Goal: Transaction & Acquisition: Subscribe to service/newsletter

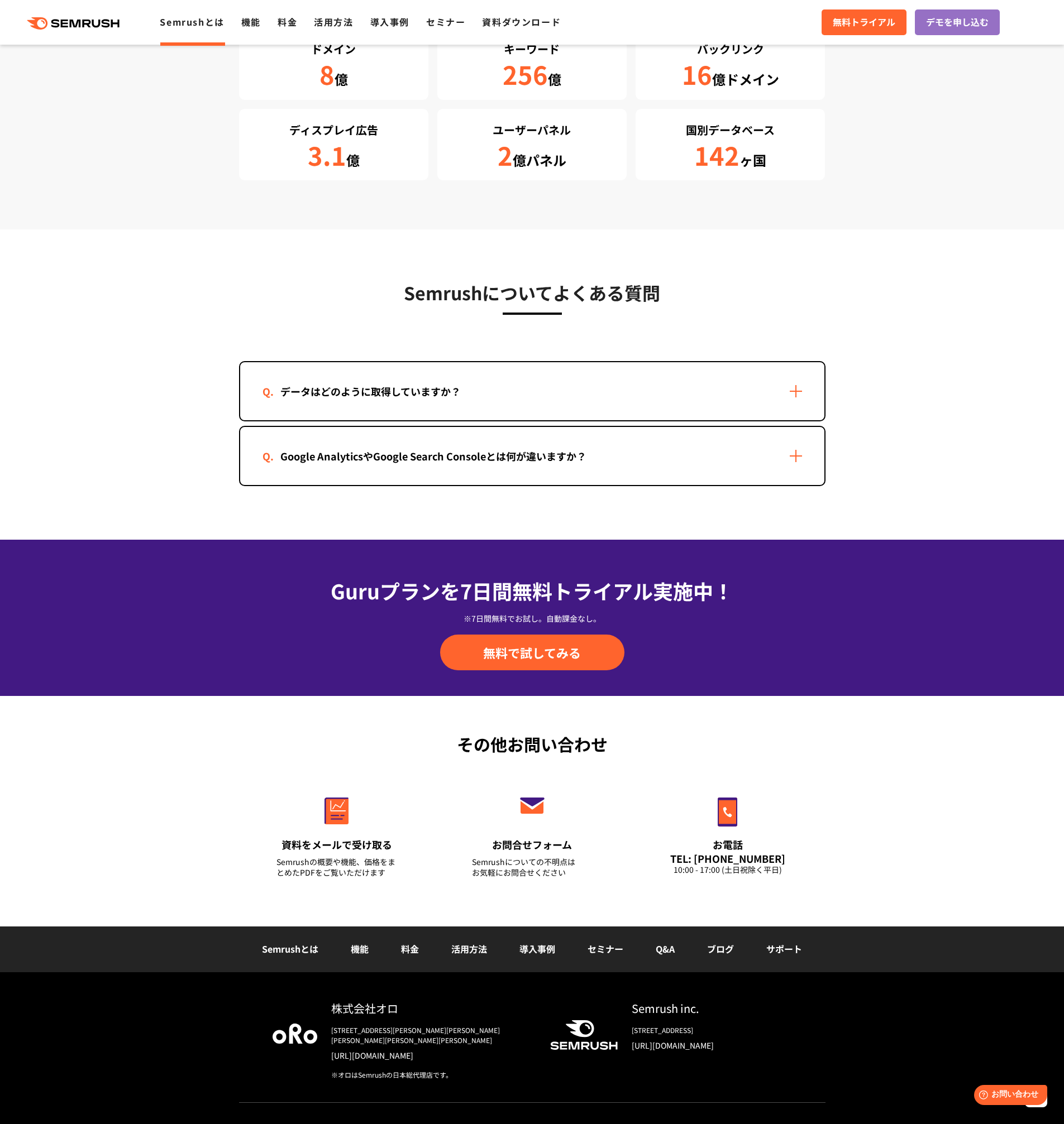
scroll to position [1946, 0]
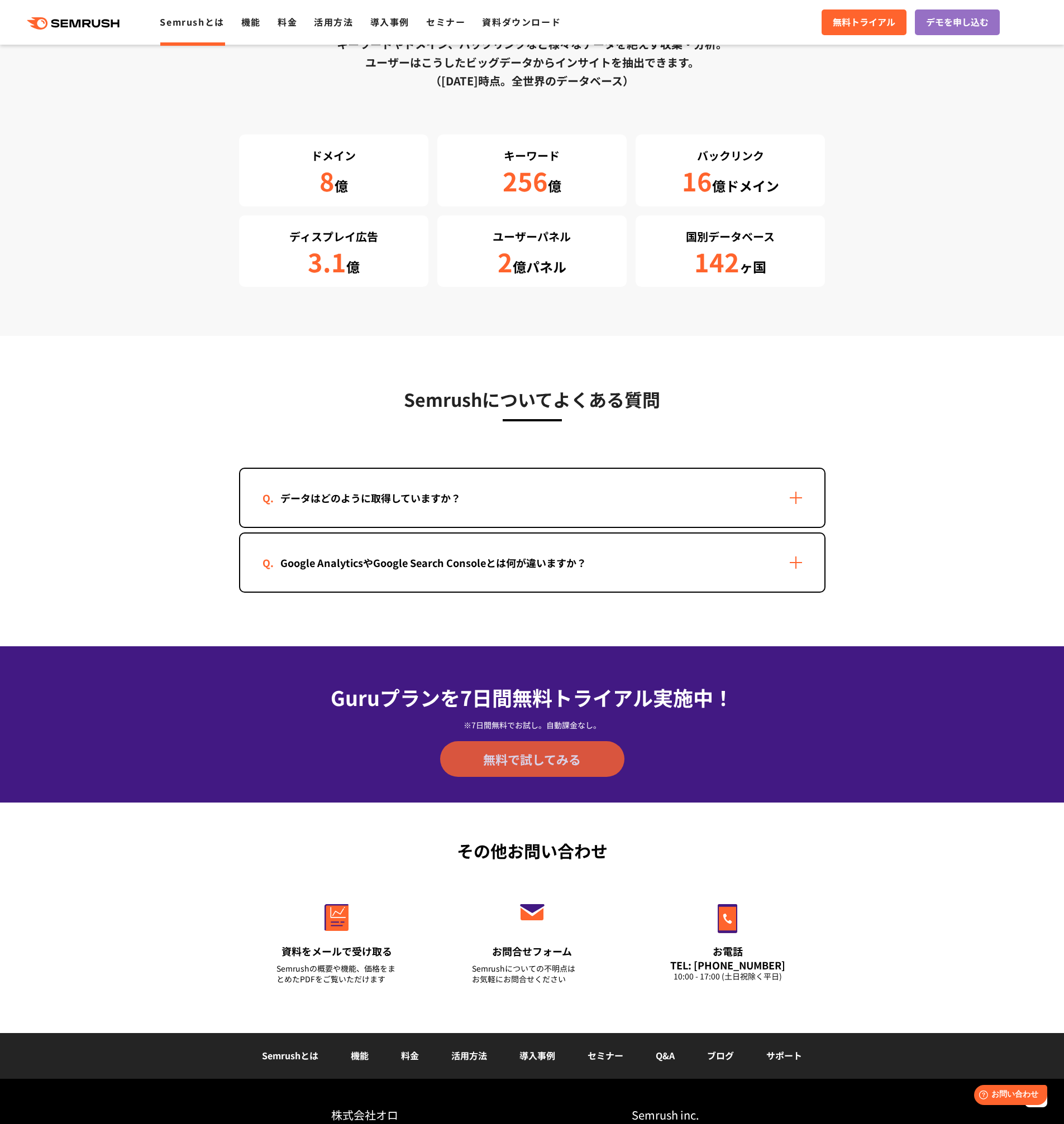
click at [521, 749] on link "無料で試してみる" at bounding box center [532, 759] width 184 height 36
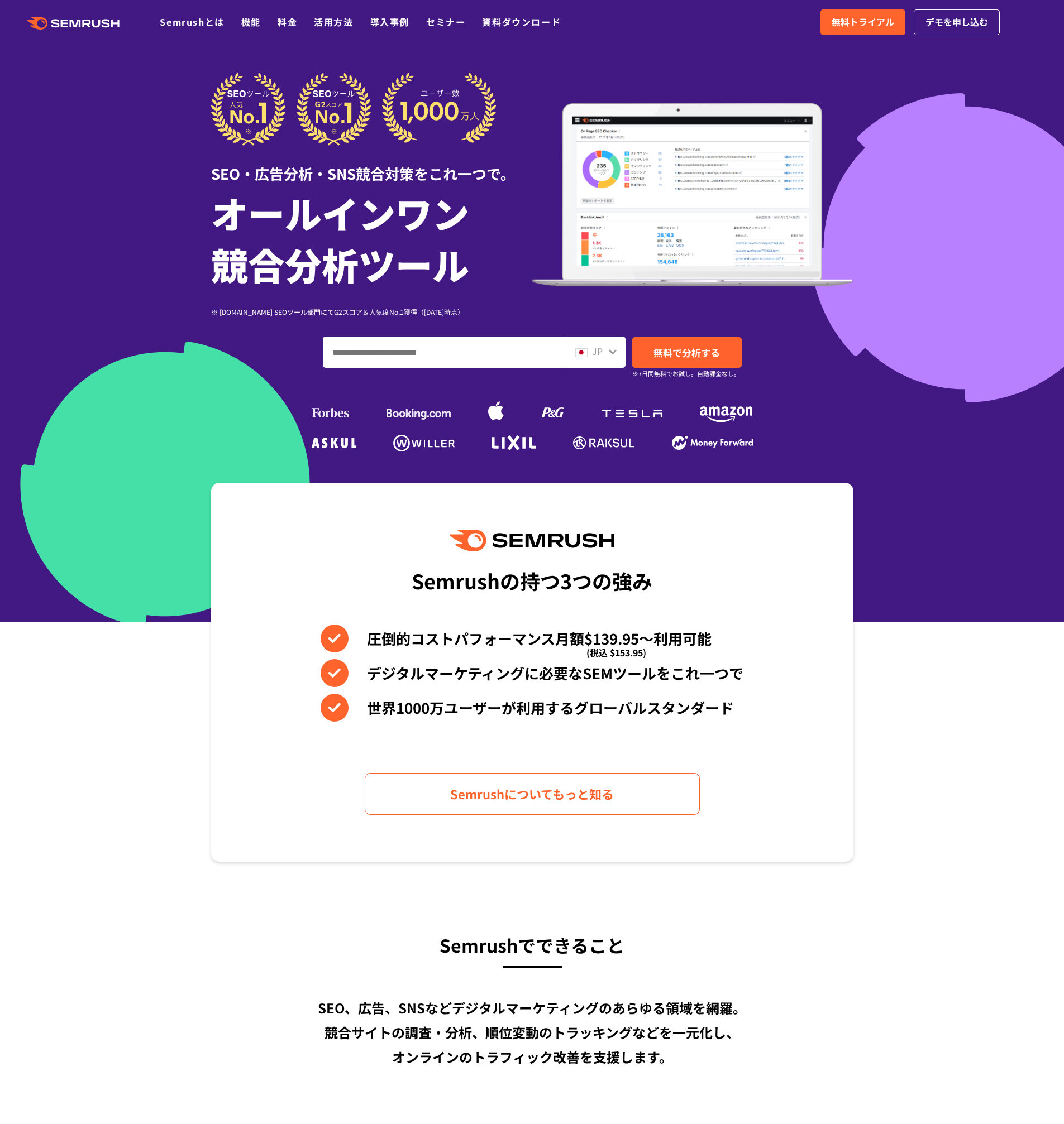
click at [211, 394] on div "SEO・広告分析・SNS競合対策をこれ一つで。 オールインワン 競合分析ツール ※ [DOMAIN_NAME] SEOツール部門にてG2スコア＆人気度No.1…" at bounding box center [532, 264] width 642 height 382
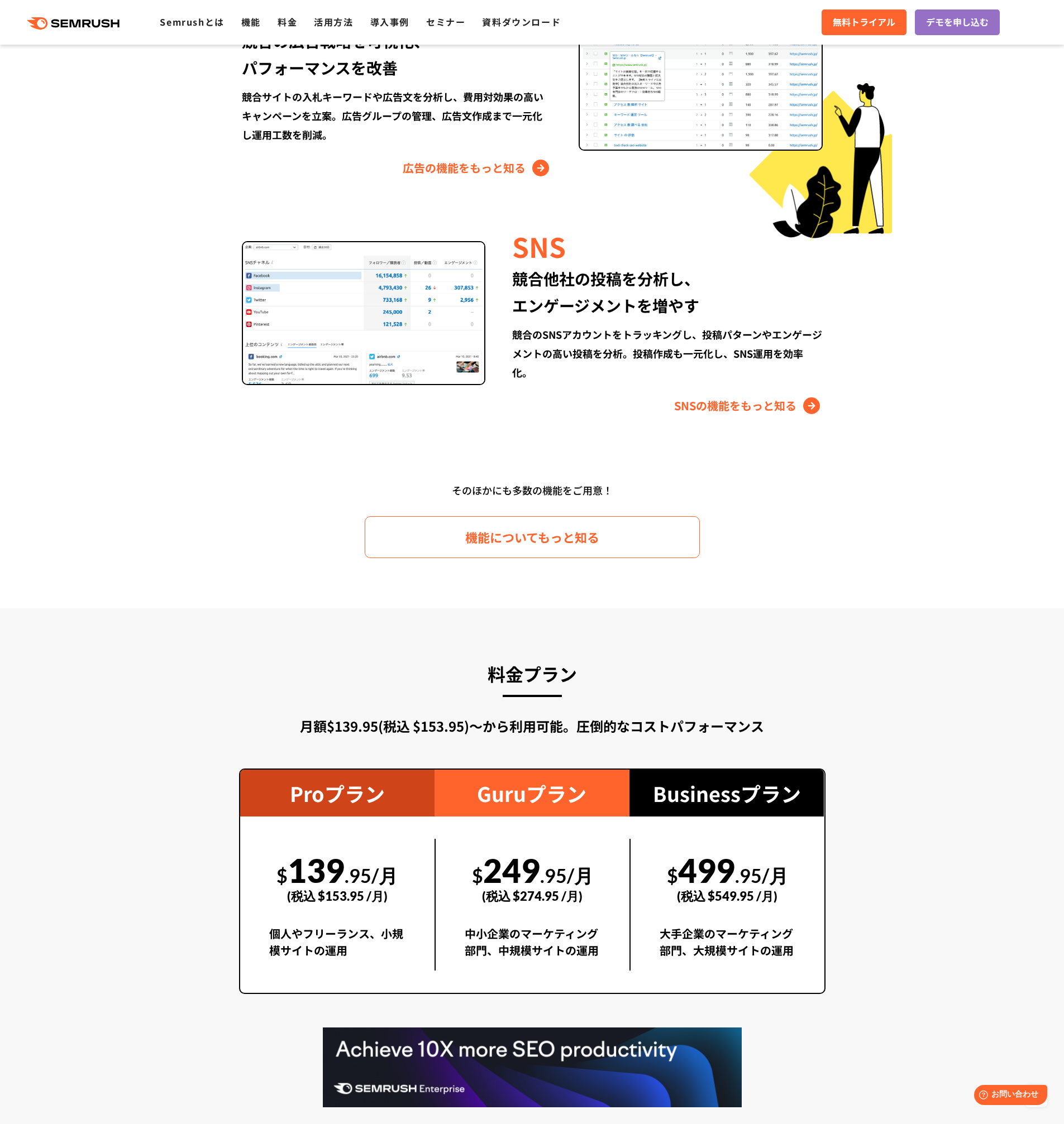
scroll to position [3291, 0]
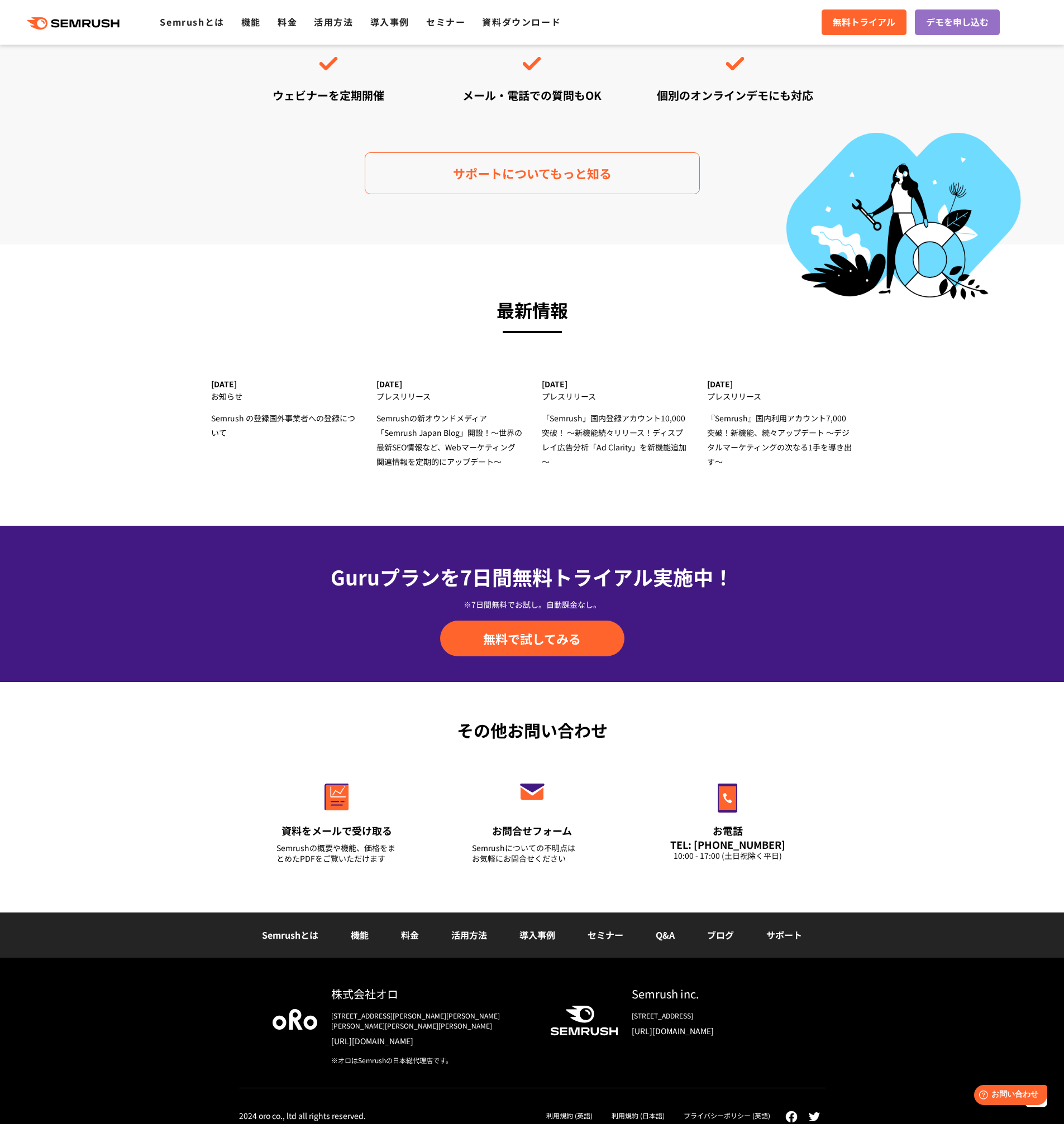
click at [400, 936] on li "料金" at bounding box center [410, 935] width 50 height 15
click at [403, 935] on link "料金" at bounding box center [410, 935] width 18 height 13
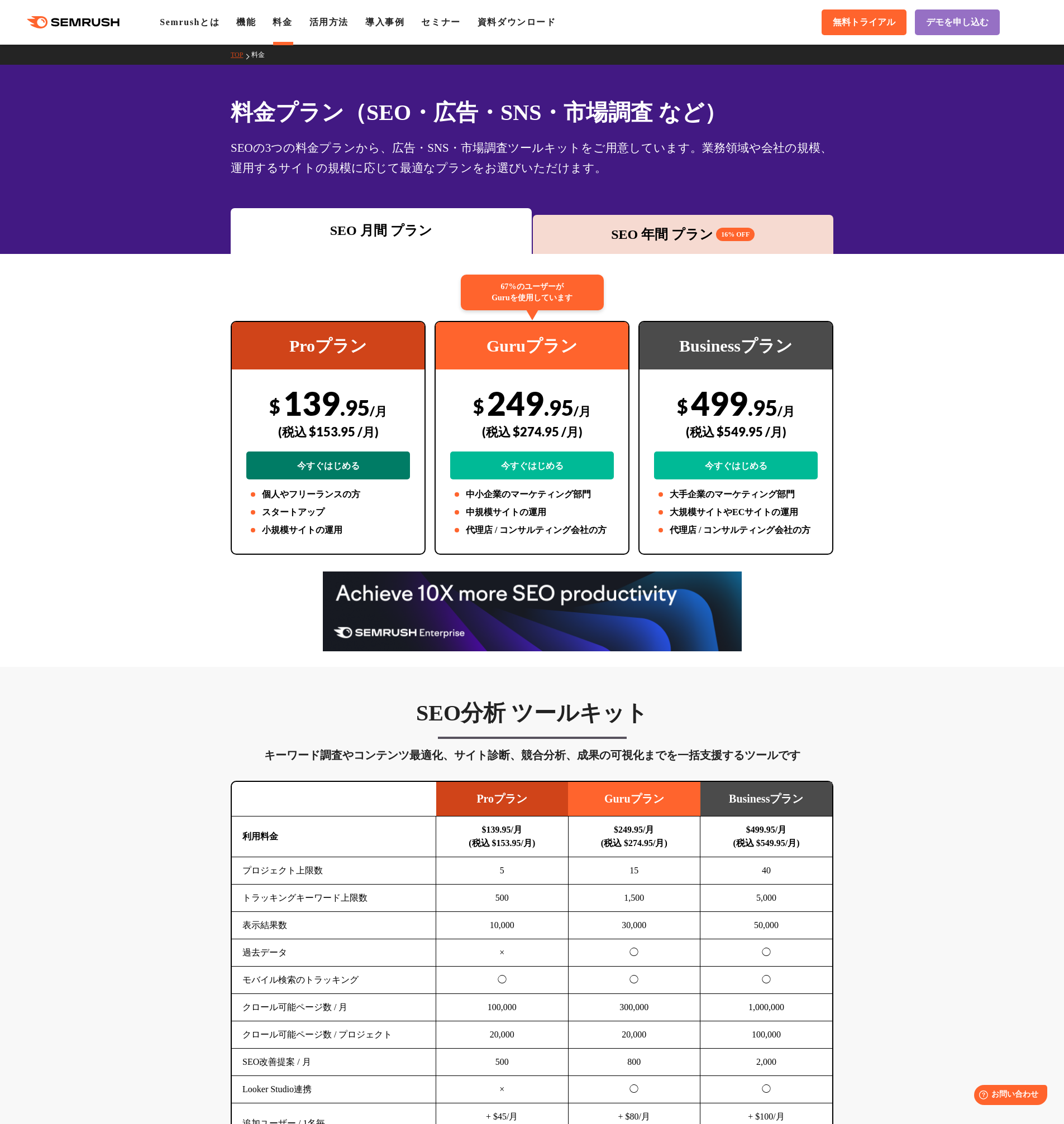
click at [293, 476] on link "今すぐはじめる" at bounding box center [328, 465] width 164 height 28
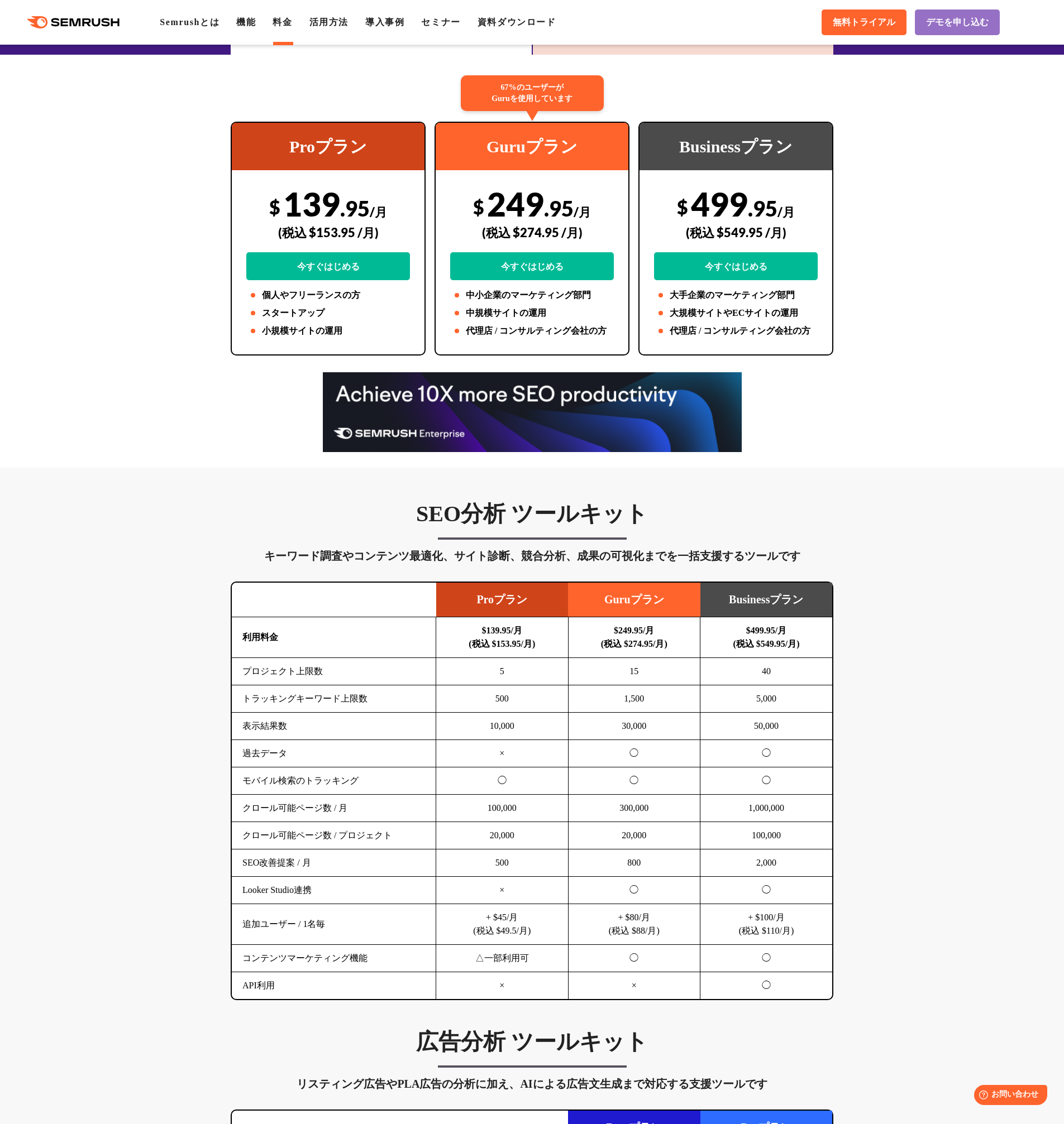
scroll to position [221, 0]
